Goal: Task Accomplishment & Management: Complete application form

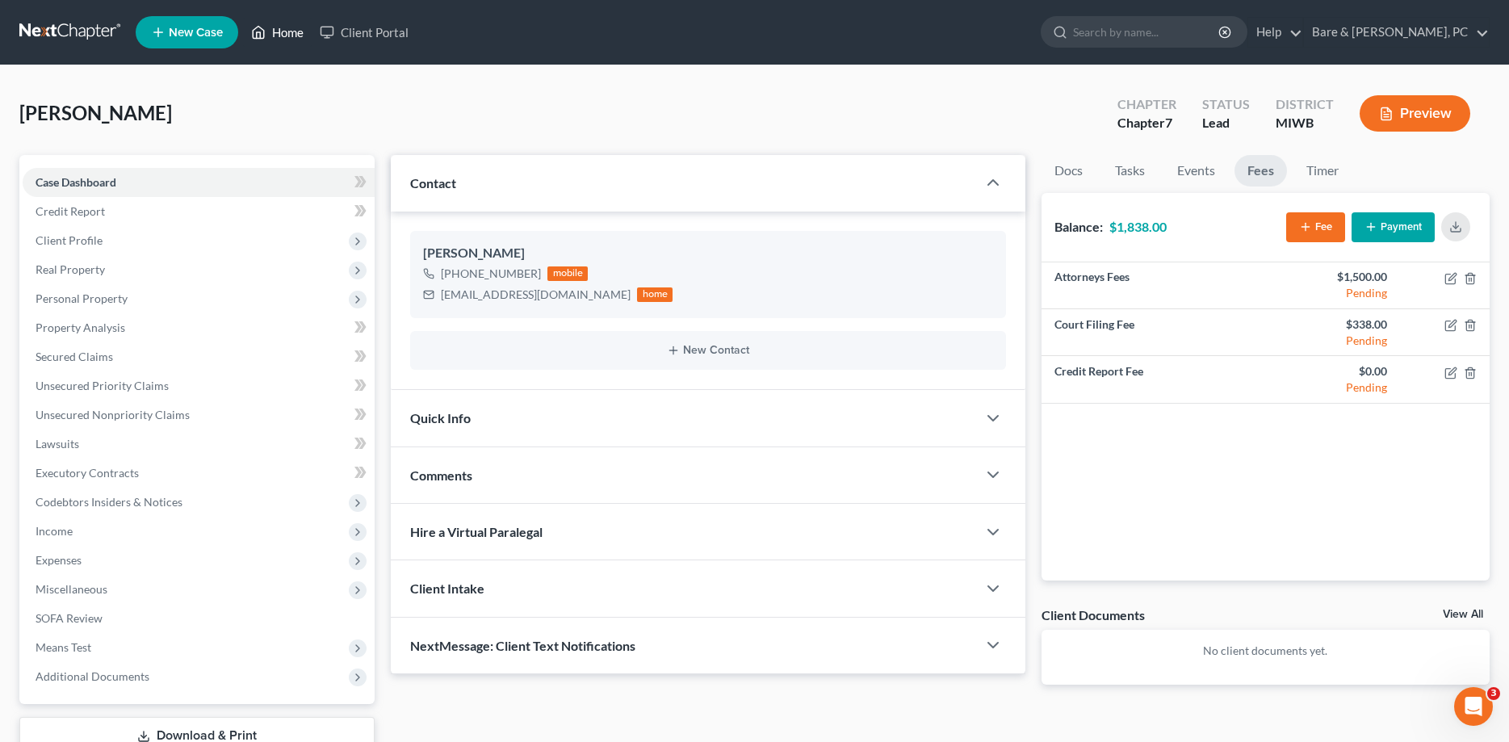
click at [295, 37] on link "Home" at bounding box center [277, 32] width 69 height 29
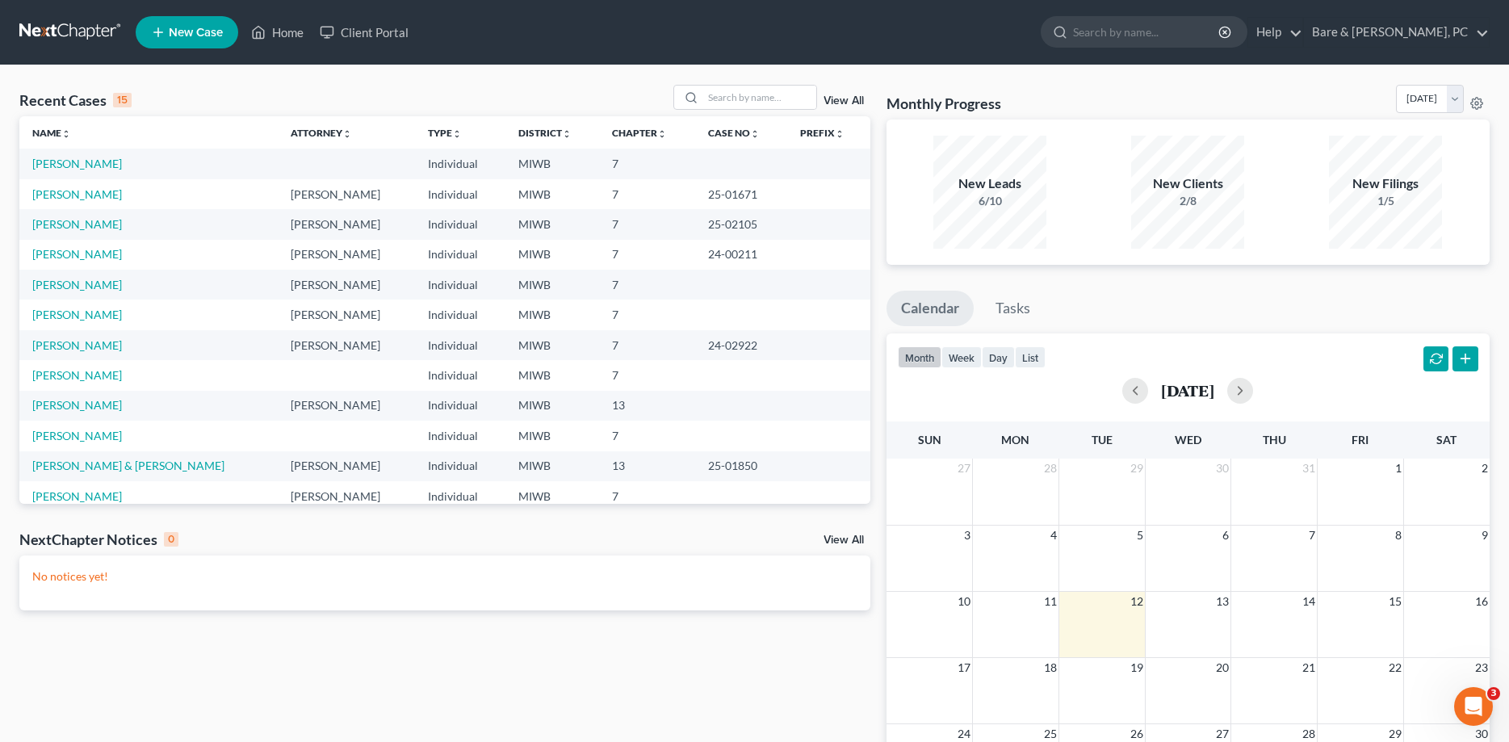
click at [201, 27] on span "New Case" at bounding box center [196, 33] width 54 height 12
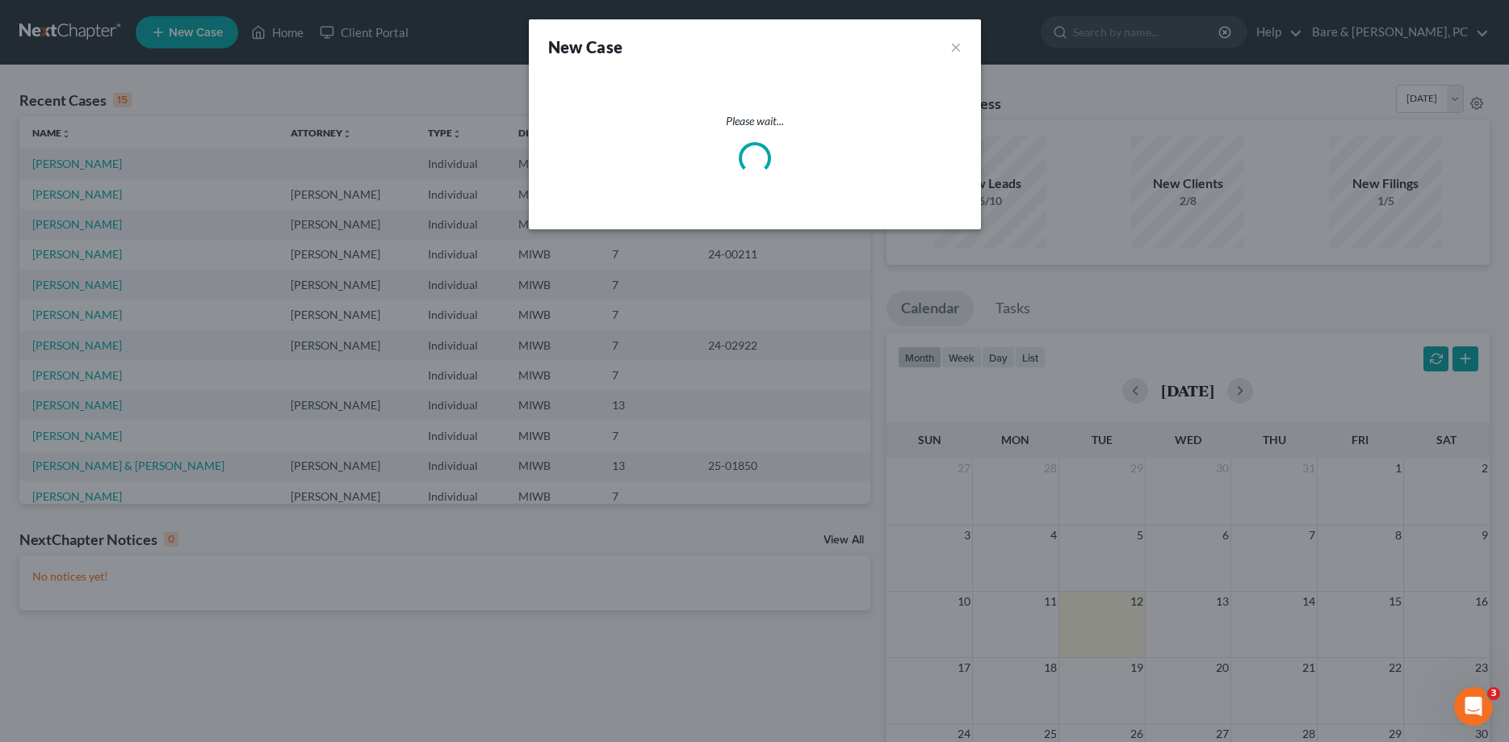
select select "41"
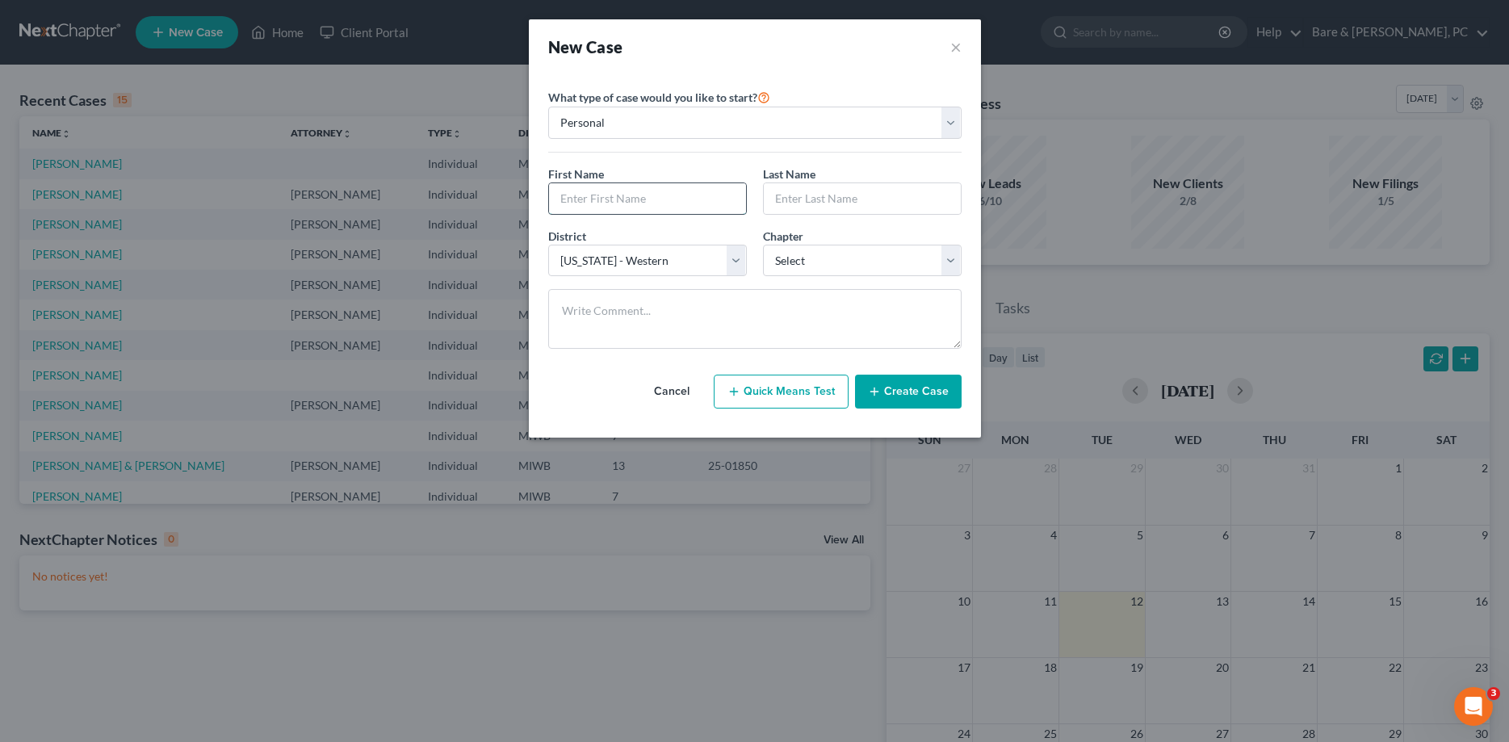
click at [611, 192] on input "text" at bounding box center [647, 198] width 197 height 31
type input "[PERSON_NAME]"
click at [763, 245] on select "Select 7 11 12 13" at bounding box center [862, 261] width 199 height 32
select select "0"
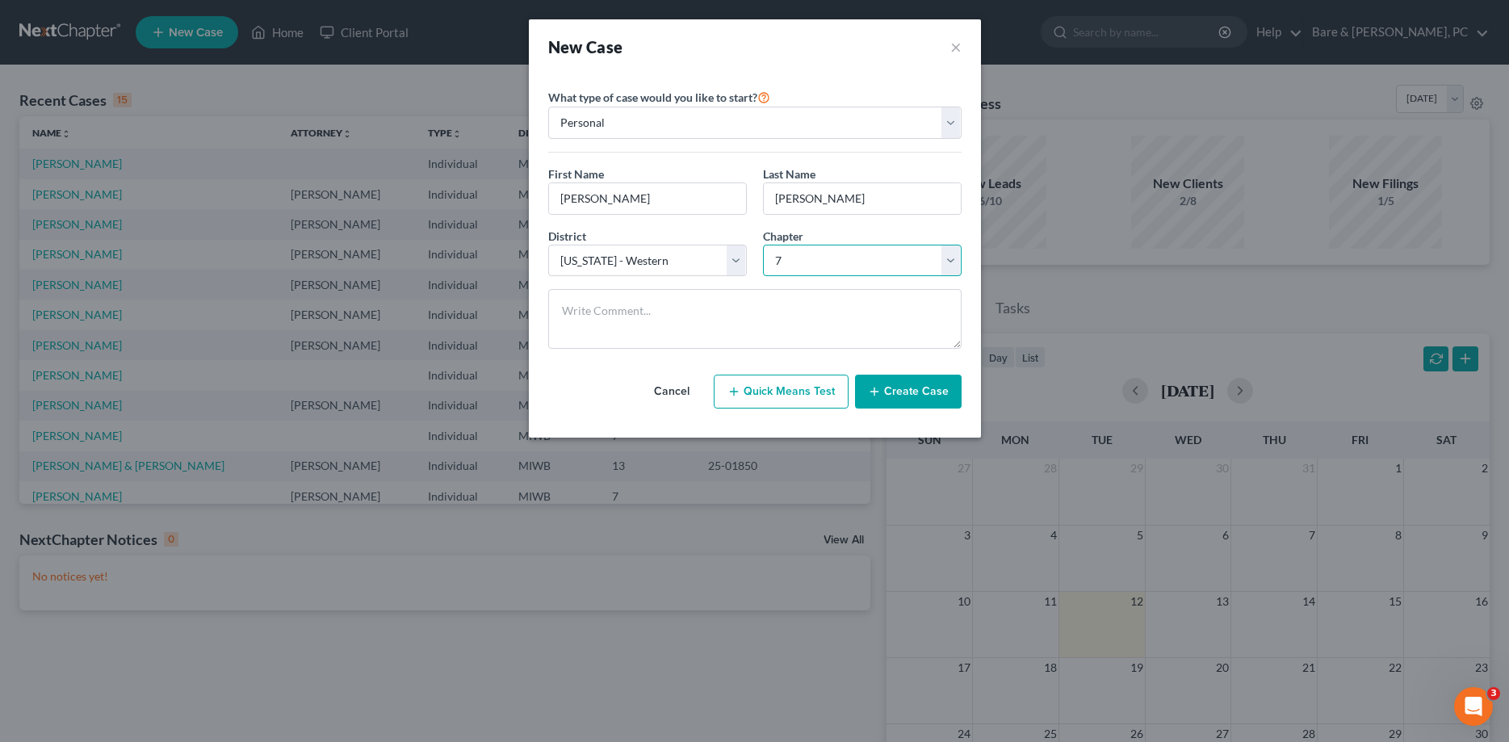
click option "7" at bounding box center [0, 0] width 0 height 0
click at [926, 394] on button "Create Case" at bounding box center [908, 392] width 107 height 34
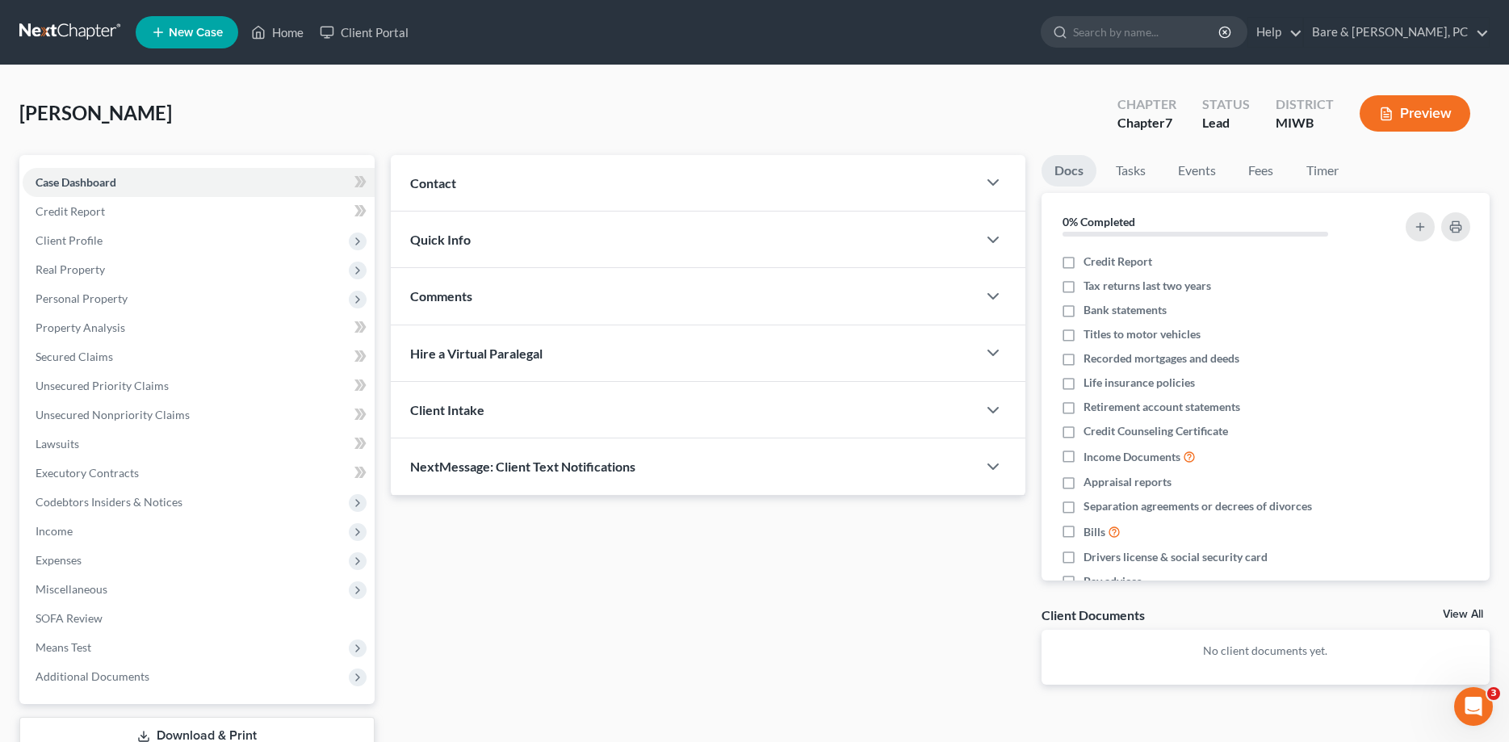
click at [464, 190] on div "Contact" at bounding box center [683, 183] width 585 height 56
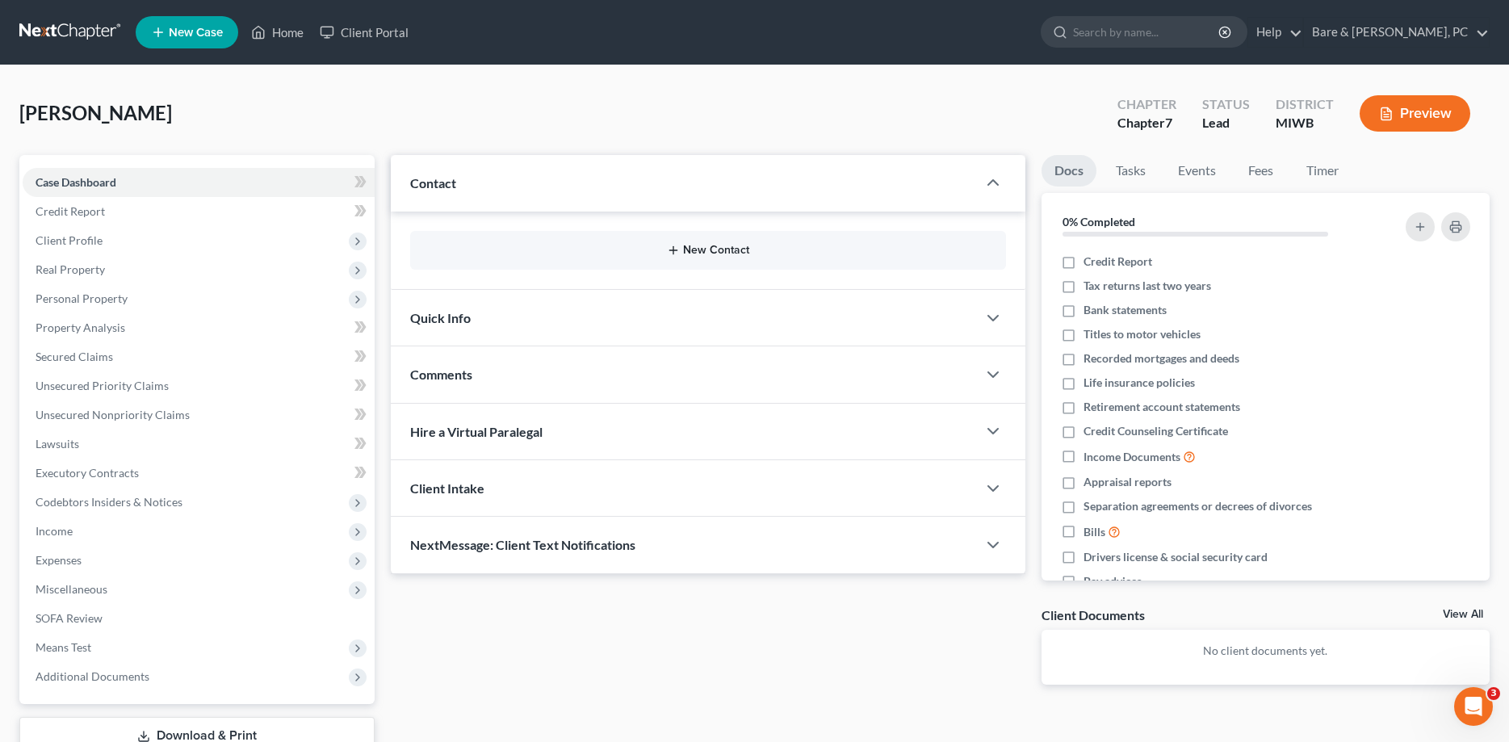
click at [704, 250] on button "New Contact" at bounding box center [707, 250] width 569 height 13
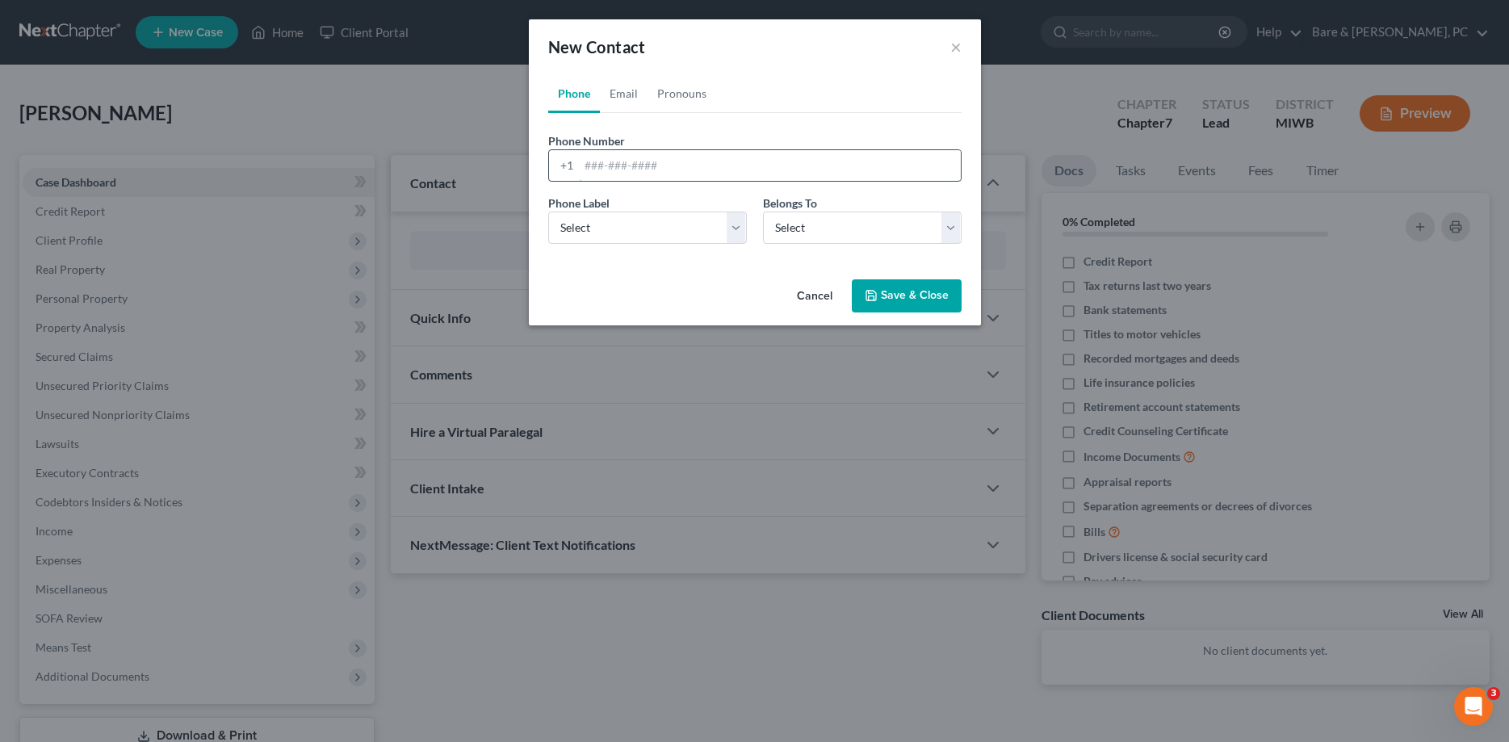
click at [623, 165] on input "tel" at bounding box center [770, 165] width 382 height 31
type input "[PHONE_NUMBER]"
click at [548, 212] on select "Select Mobile Home Work Other" at bounding box center [647, 228] width 199 height 32
select select "0"
click option "Mobile" at bounding box center [0, 0] width 0 height 0
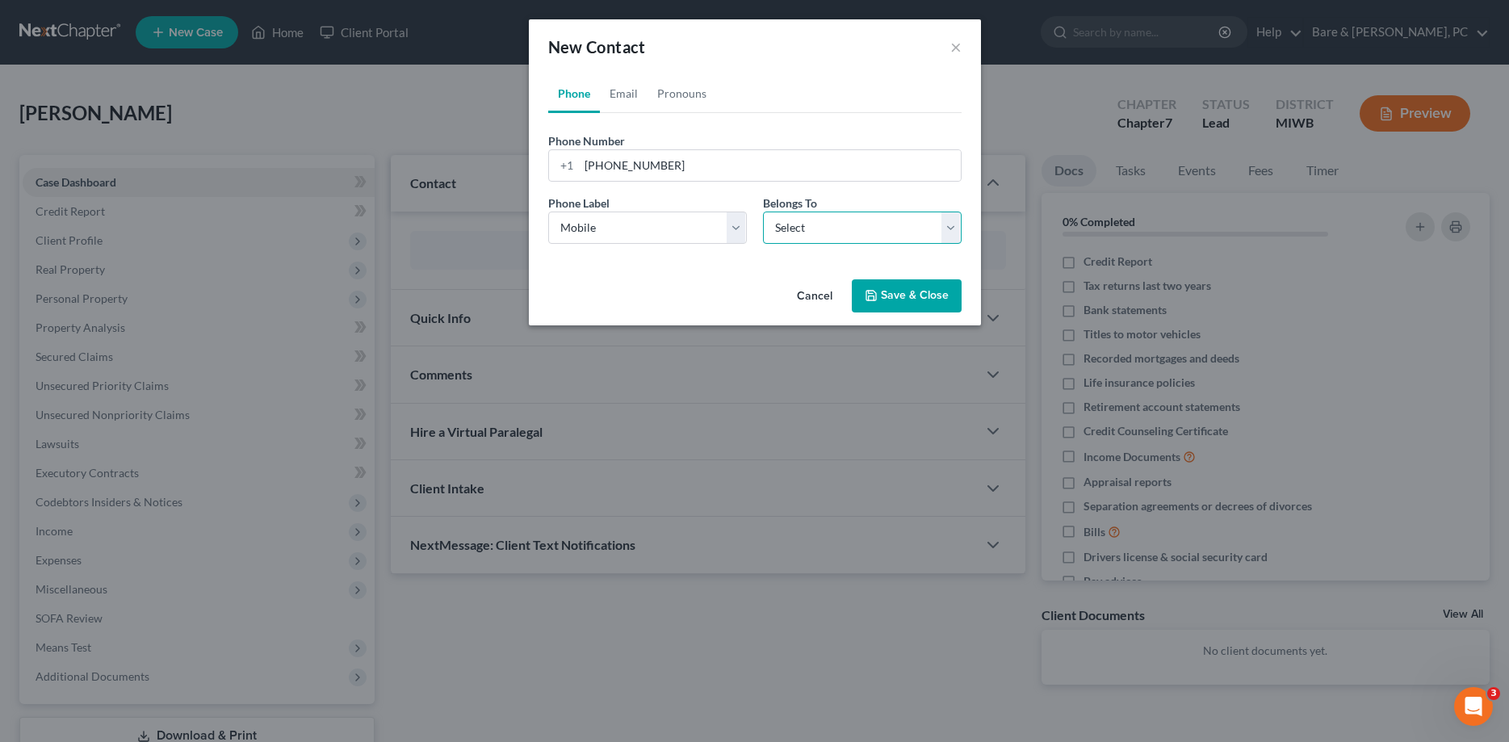
click at [763, 212] on select "Select Client Other" at bounding box center [862, 228] width 199 height 32
select select "0"
click option "Client" at bounding box center [0, 0] width 0 height 0
click at [923, 298] on button "Save & Close" at bounding box center [907, 296] width 110 height 34
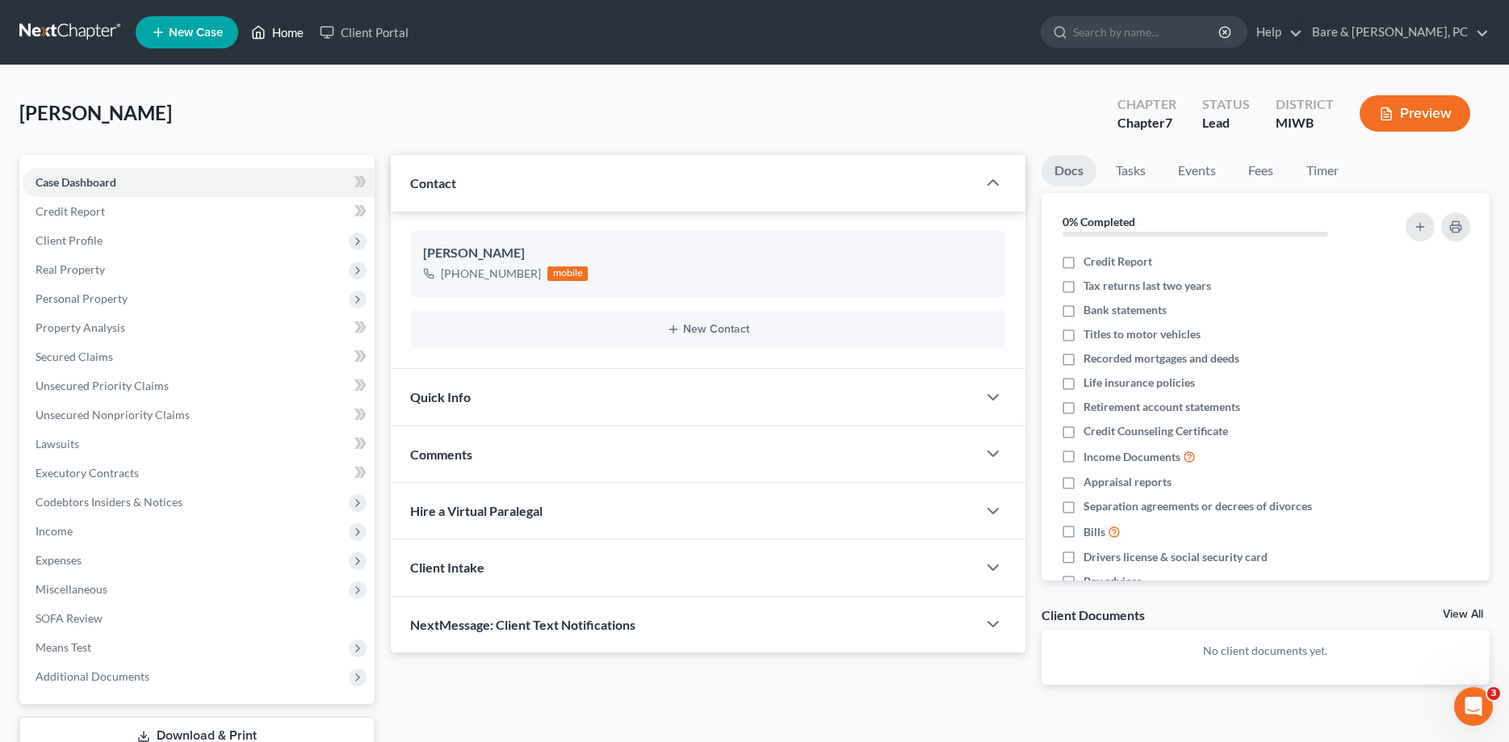
click at [295, 33] on link "Home" at bounding box center [277, 32] width 69 height 29
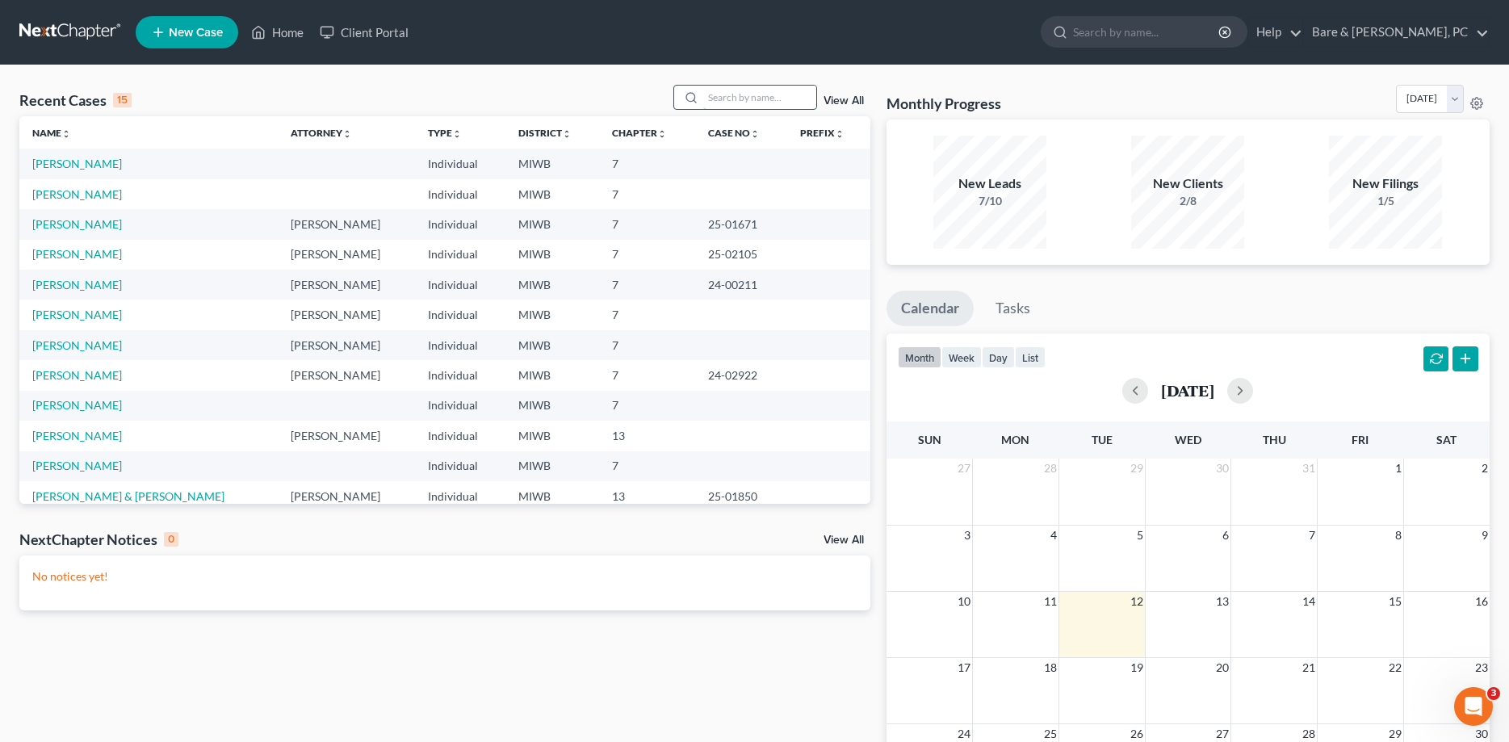
click at [715, 94] on input "search" at bounding box center [759, 97] width 113 height 23
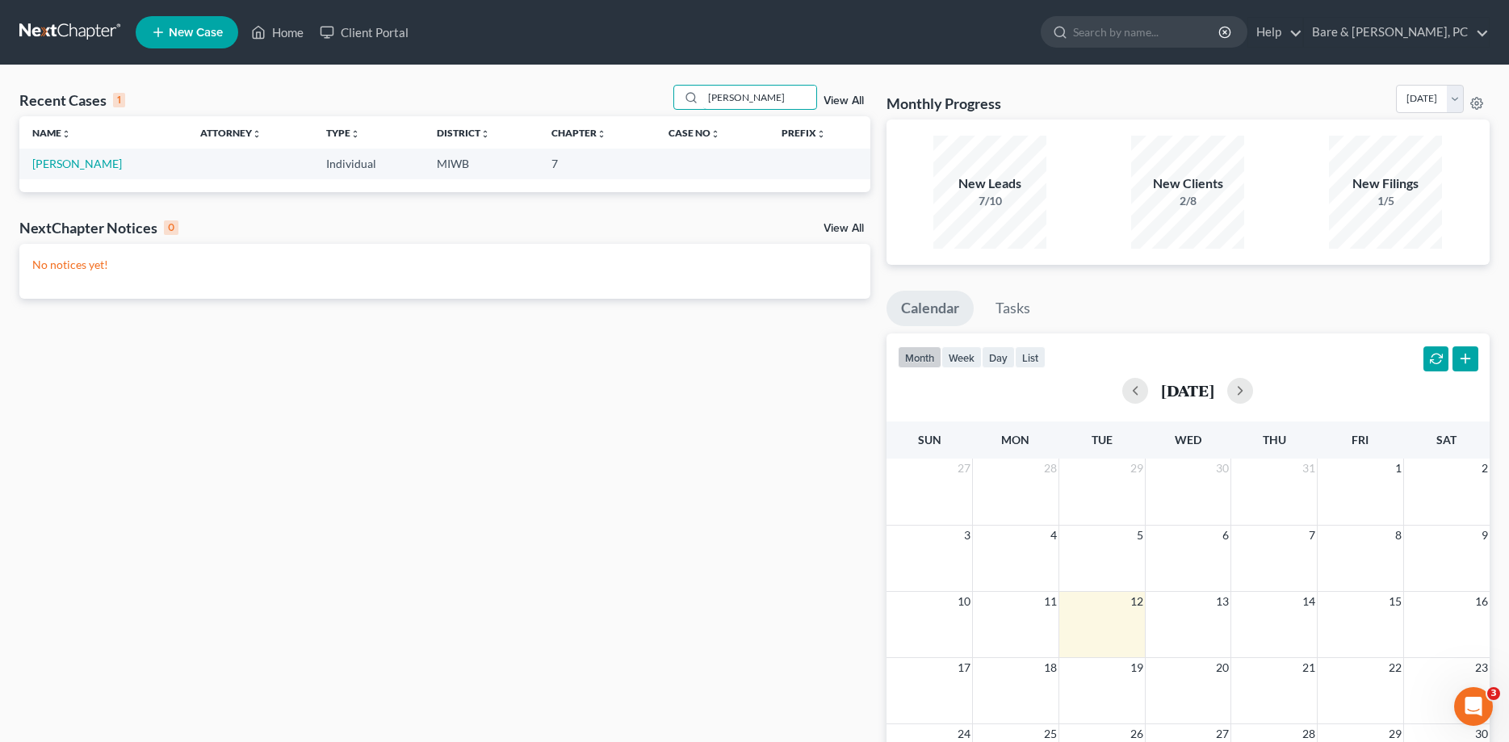
type input "[PERSON_NAME]"
click at [45, 175] on td "[PERSON_NAME]" at bounding box center [103, 164] width 168 height 30
click at [60, 159] on link "[PERSON_NAME]" at bounding box center [77, 164] width 90 height 14
